Goal: Task Accomplishment & Management: Complete application form

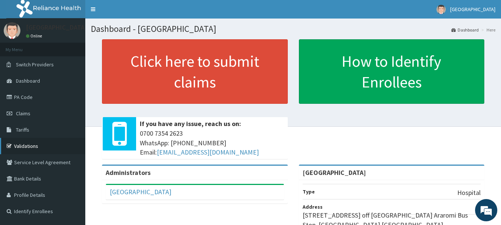
click at [25, 144] on link "Validations" at bounding box center [42, 146] width 85 height 16
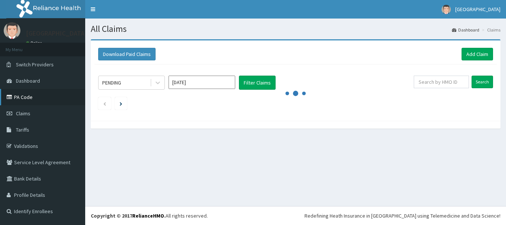
click at [25, 96] on link "PA Code" at bounding box center [42, 97] width 85 height 16
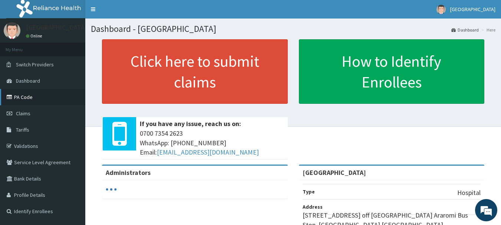
click at [28, 97] on link "PA Code" at bounding box center [42, 97] width 85 height 16
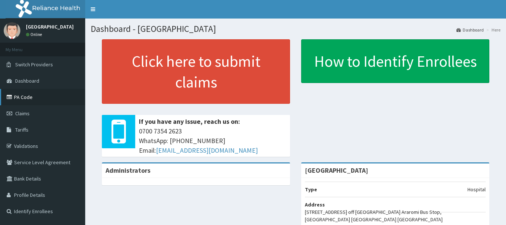
click at [24, 96] on link "PA Code" at bounding box center [42, 97] width 85 height 16
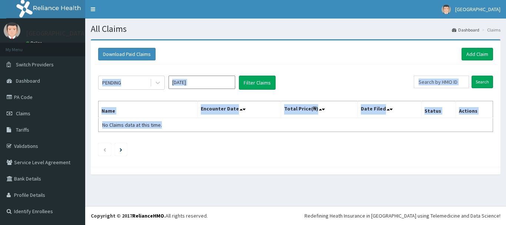
drag, startPoint x: 0, startPoint y: 0, endPoint x: 280, endPoint y: 90, distance: 294.0
click at [280, 90] on div "PENDING Aug 2025 Filter Claims Search Name Encounter Date Total Price(₦) Date F…" at bounding box center [296, 114] width 403 height 99
click at [475, 54] on link "Add Claim" at bounding box center [478, 54] width 32 height 13
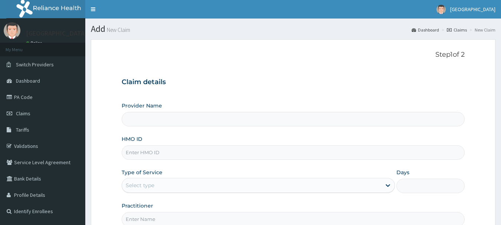
type input "New Alpha Medical Centre"
click at [153, 152] on input "HMO ID" at bounding box center [293, 152] width 343 height 14
type input "NAH/10755/A"
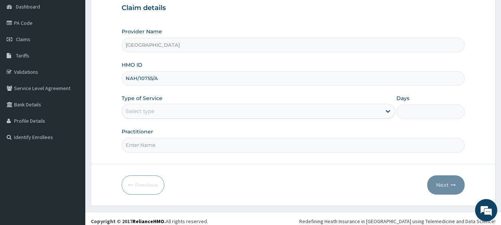
click at [500, 221] on footer "Redefining Heath Insurance in Africa using Telemedicine and Data Science! Copyr…" at bounding box center [293, 221] width 416 height 19
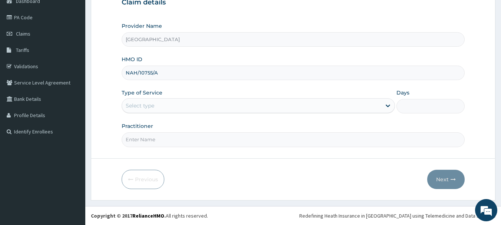
click at [500, 221] on footer "Redefining Heath Insurance in Africa using Telemedicine and Data Science! Copyr…" at bounding box center [293, 215] width 416 height 19
click at [500, 222] on footer "Redefining Heath Insurance in Africa using Telemedicine and Data Science! Copyr…" at bounding box center [293, 215] width 416 height 19
click at [270, 140] on input "Practitioner" at bounding box center [293, 139] width 343 height 14
type input "dr ibiokoro"
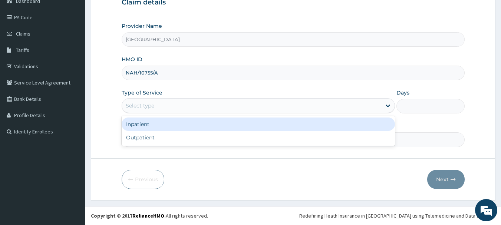
click at [178, 111] on div "Select type" at bounding box center [251, 106] width 259 height 12
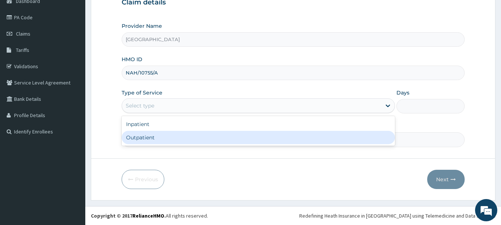
click at [189, 139] on div "Outpatient" at bounding box center [258, 137] width 273 height 13
type input "1"
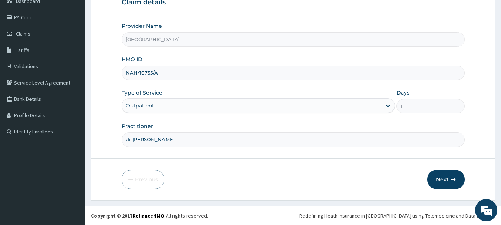
click at [448, 184] on button "Next" at bounding box center [445, 179] width 37 height 19
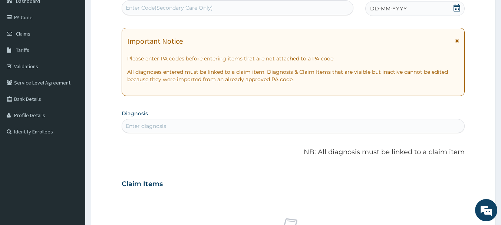
click at [284, 123] on div "Enter diagnosis" at bounding box center [293, 126] width 343 height 12
type input "malaria"
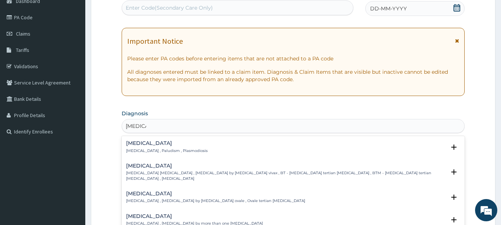
click at [181, 150] on p "Malaria , Paludism , Plasmodiosis" at bounding box center [167, 150] width 82 height 5
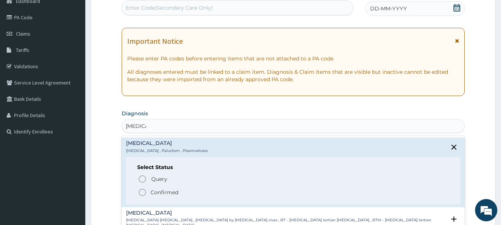
click at [142, 191] on icon "status option filled" at bounding box center [142, 192] width 9 height 9
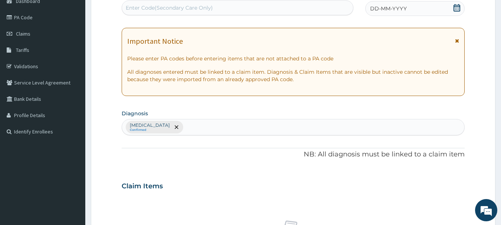
click at [143, 191] on div "Claim Items" at bounding box center [293, 184] width 343 height 19
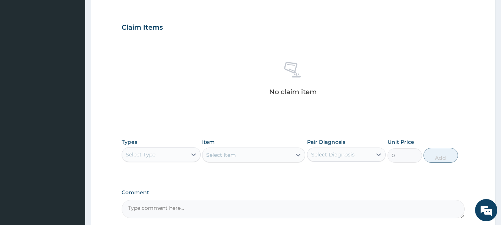
scroll to position [243, 0]
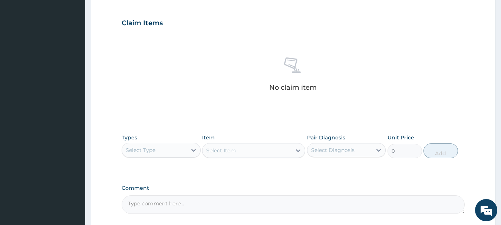
click at [179, 147] on div "Select Type" at bounding box center [154, 150] width 65 height 12
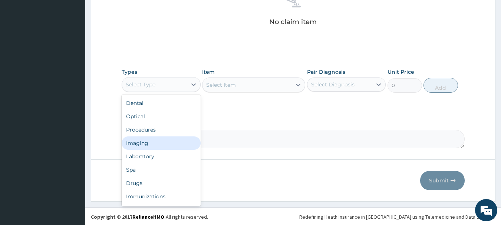
scroll to position [310, 0]
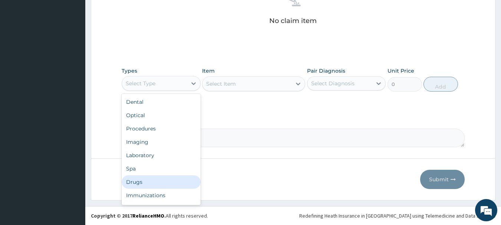
click at [166, 183] on div "Drugs" at bounding box center [161, 181] width 79 height 13
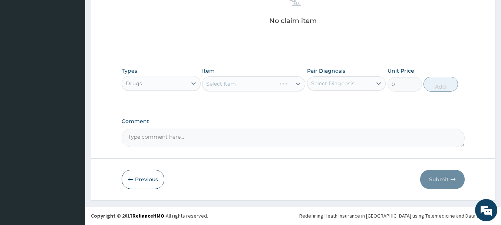
click at [276, 90] on div "Select Item" at bounding box center [253, 83] width 103 height 15
click at [281, 84] on div "Select Item" at bounding box center [253, 83] width 103 height 15
click at [364, 86] on div "Select Diagnosis" at bounding box center [339, 83] width 65 height 12
click at [364, 102] on div "Malaria" at bounding box center [346, 102] width 79 height 15
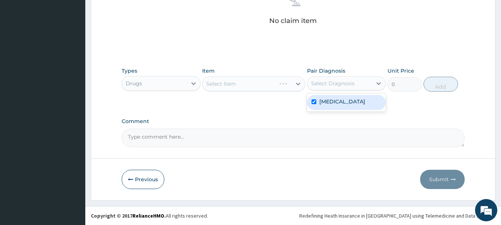
checkbox input "true"
click at [272, 83] on div "Select Item" at bounding box center [253, 83] width 103 height 15
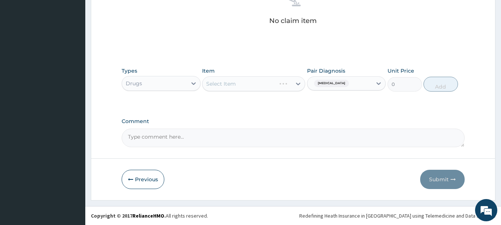
click at [272, 83] on div "Select Item" at bounding box center [253, 83] width 103 height 15
click at [272, 84] on div "Select Item" at bounding box center [253, 83] width 103 height 15
click at [216, 80] on div "Select Item" at bounding box center [253, 83] width 103 height 15
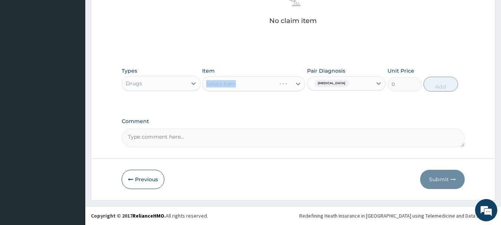
click at [216, 81] on div "Select Item" at bounding box center [253, 83] width 103 height 15
click at [268, 88] on div "Select Item" at bounding box center [253, 83] width 103 height 15
click at [299, 83] on icon at bounding box center [298, 84] width 4 height 3
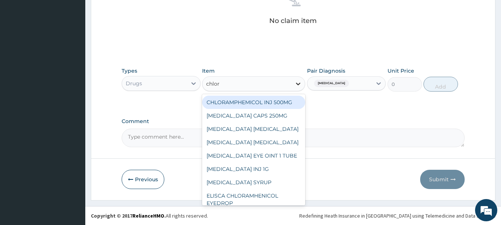
type input "chloro"
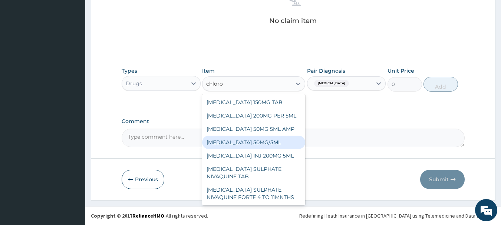
click at [275, 145] on div "CHLOROQUINE 50MG/5ML" at bounding box center [253, 142] width 103 height 13
type input "890"
